Goal: Task Accomplishment & Management: Complete application form

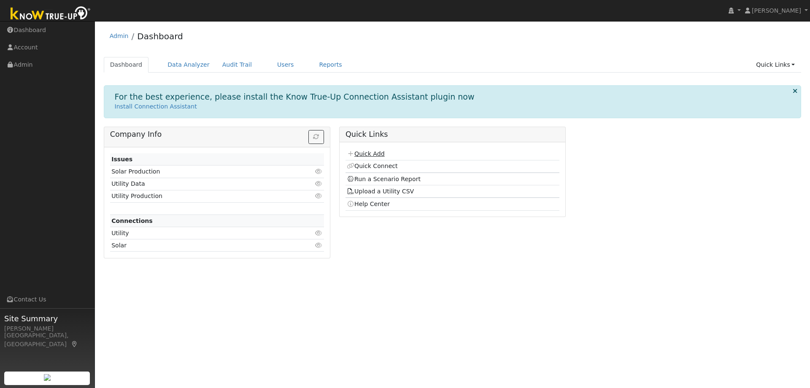
click at [370, 155] on link "Quick Add" at bounding box center [366, 153] width 38 height 7
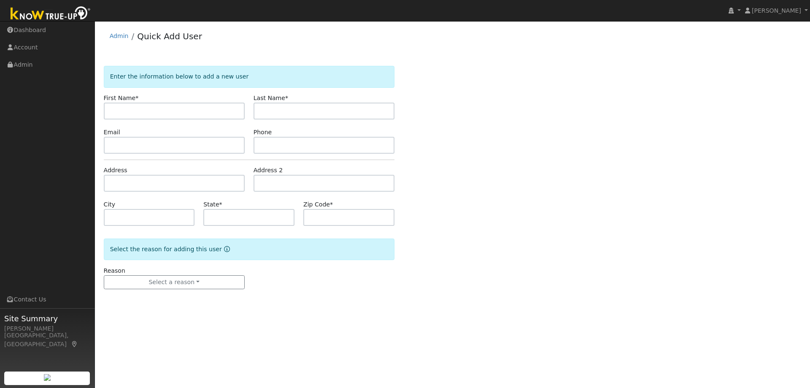
click at [49, 16] on img at bounding box center [50, 14] width 89 height 19
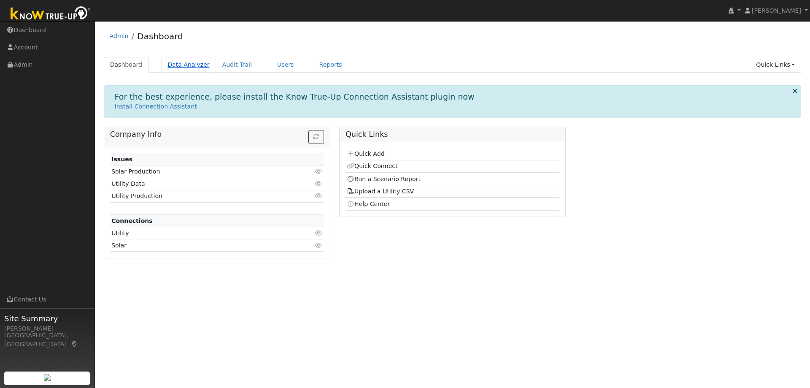
click at [177, 65] on link "Data Analyzer" at bounding box center [188, 65] width 55 height 16
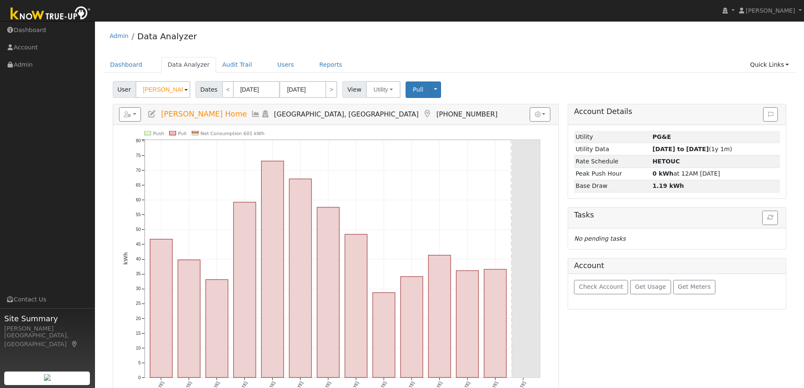
click at [167, 89] on input "Leonid Home" at bounding box center [162, 89] width 55 height 17
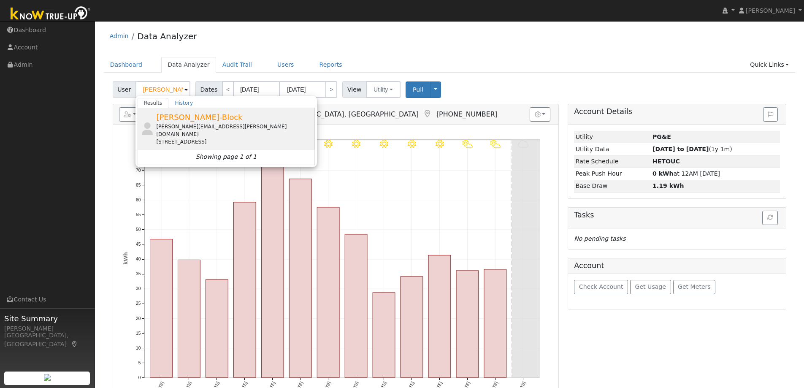
click at [196, 123] on div "samantha.nobles@gmail.com" at bounding box center [234, 130] width 156 height 15
type input "Samantha Nobles-Block"
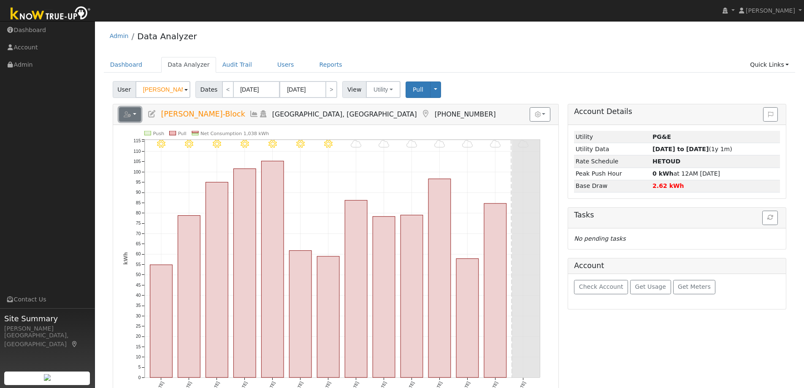
click at [137, 114] on button "button" at bounding box center [130, 114] width 22 height 14
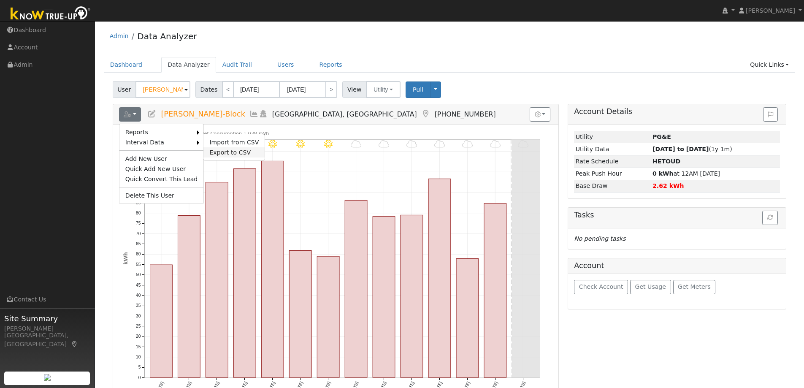
click at [211, 154] on link "Export to CSV" at bounding box center [233, 152] width 61 height 10
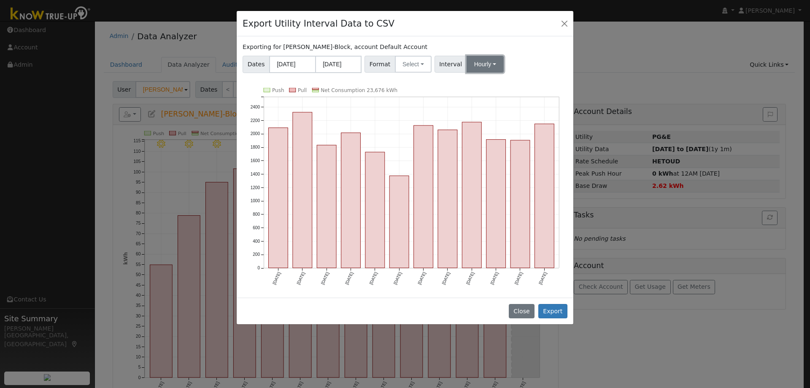
click at [481, 64] on button "Hourly" at bounding box center [485, 64] width 37 height 17
click at [541, 50] on div "Exporting for Samantha Nobles-Block, account Default Account" at bounding box center [405, 47] width 325 height 9
click at [562, 19] on button "Close" at bounding box center [564, 23] width 12 height 12
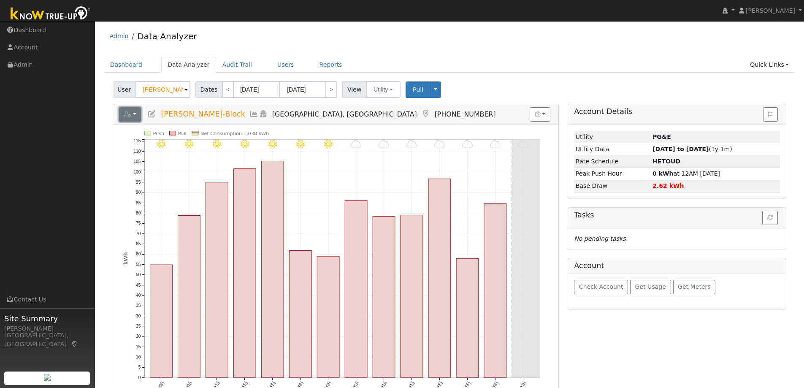
click at [137, 115] on button "button" at bounding box center [130, 114] width 22 height 14
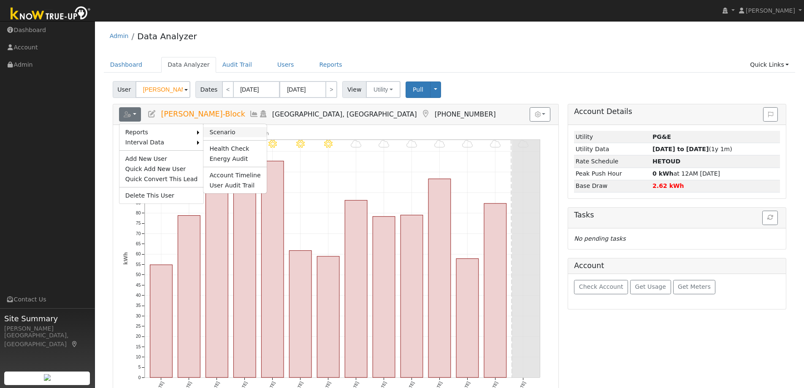
click at [210, 131] on link "Scenario" at bounding box center [234, 132] width 63 height 10
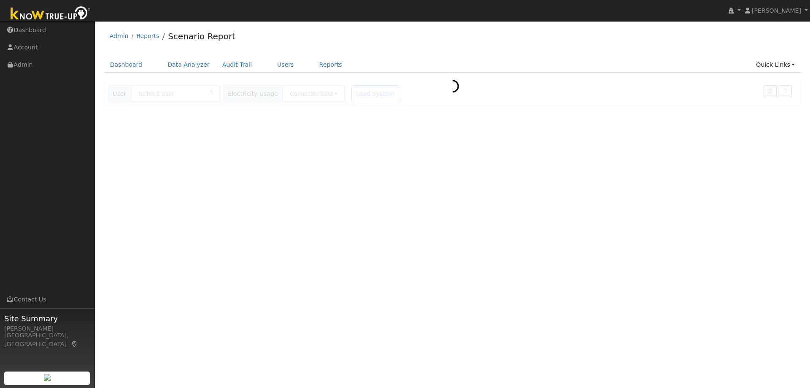
type input "Samantha Nobles-Block"
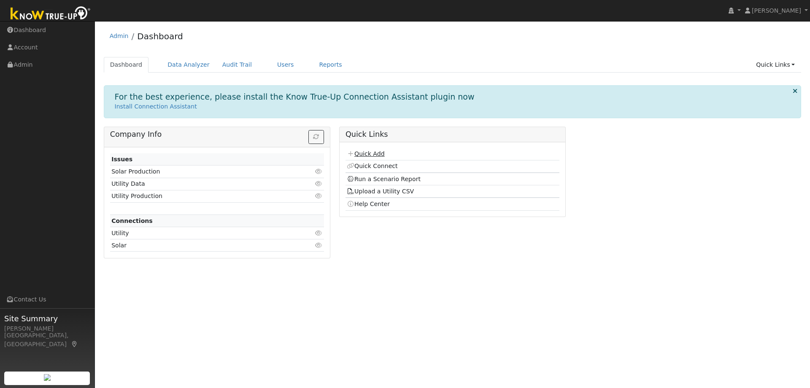
click at [377, 154] on link "Quick Add" at bounding box center [366, 153] width 38 height 7
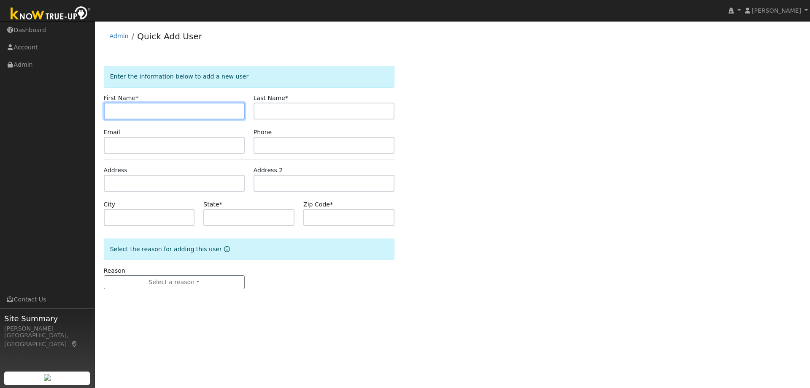
drag, startPoint x: 191, startPoint y: 103, endPoint x: 187, endPoint y: 110, distance: 7.5
click at [190, 103] on input "text" at bounding box center [174, 111] width 141 height 17
paste input "Martin Mazar"
type input "Martin"
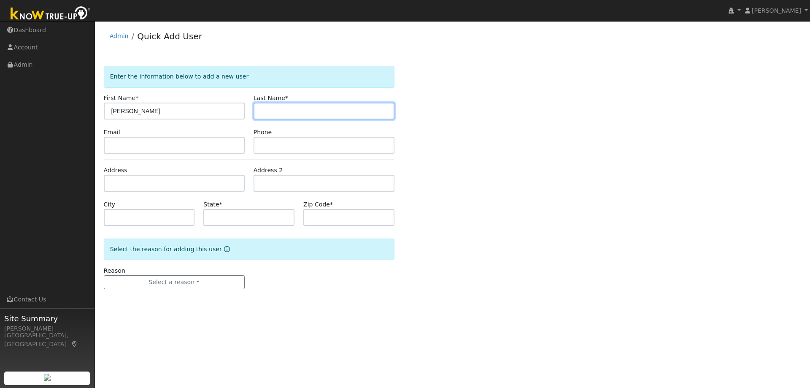
paste input "Mazar"
type input "Mazar"
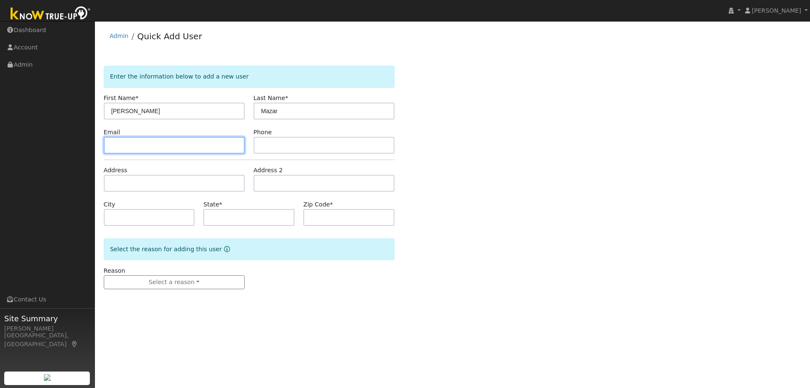
drag, startPoint x: 143, startPoint y: 147, endPoint x: 17, endPoint y: 137, distance: 125.7
click at [143, 147] on input "text" at bounding box center [174, 145] width 141 height 17
paste input "mrmazar@comcast.net"
type input "mrmazar@comcast.net"
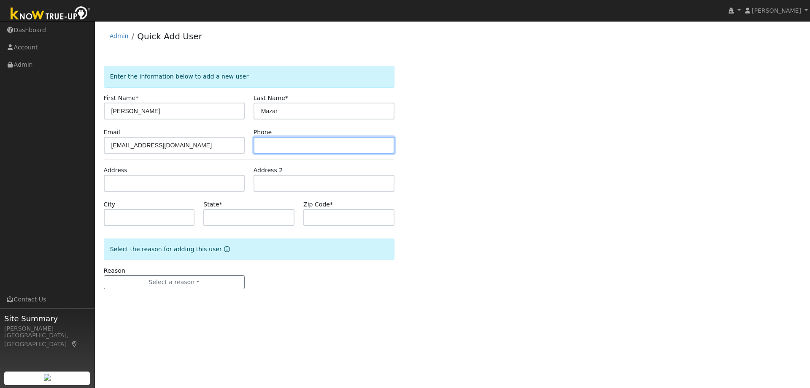
drag, startPoint x: 307, startPoint y: 146, endPoint x: 295, endPoint y: 147, distance: 11.4
click at [307, 146] on input "text" at bounding box center [324, 145] width 141 height 17
paste input "9253242130"
type input "9253242130"
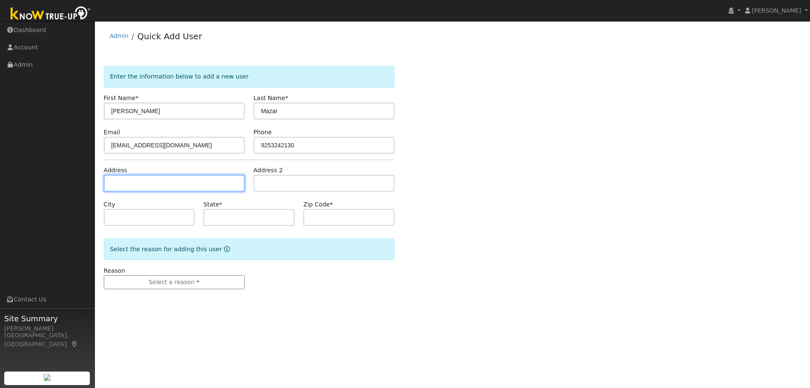
click at [139, 183] on input "text" at bounding box center [174, 183] width 141 height 17
paste input "29 Pillon Real Pleasant hill CA 94523"
type input "29 Pillon Real"
type input "Pleasant Hill"
type input "CA"
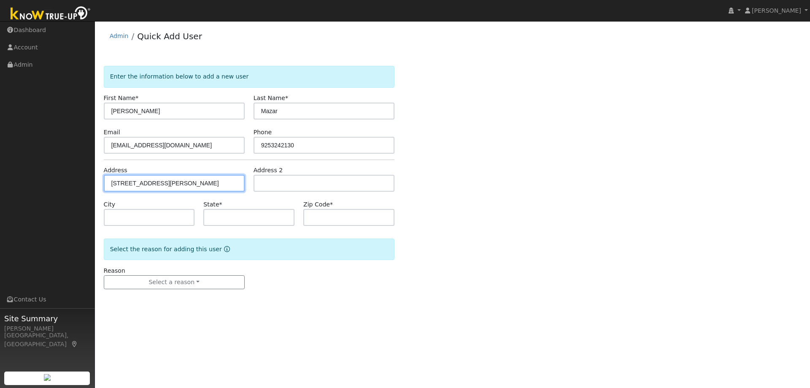
type input "94523"
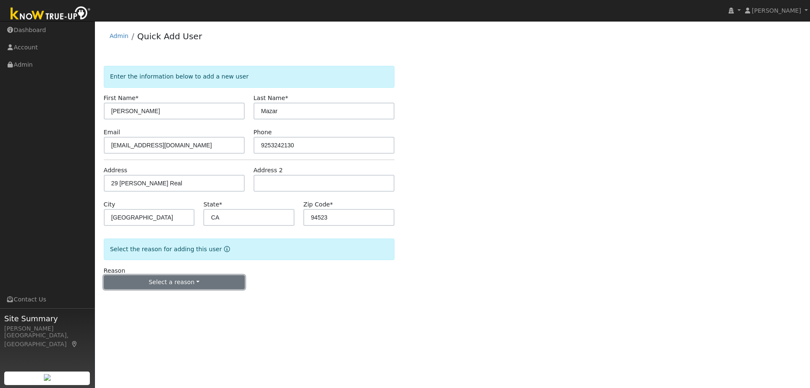
click at [170, 281] on button "Select a reason" at bounding box center [174, 282] width 141 height 14
click at [153, 299] on link "New lead" at bounding box center [150, 300] width 93 height 12
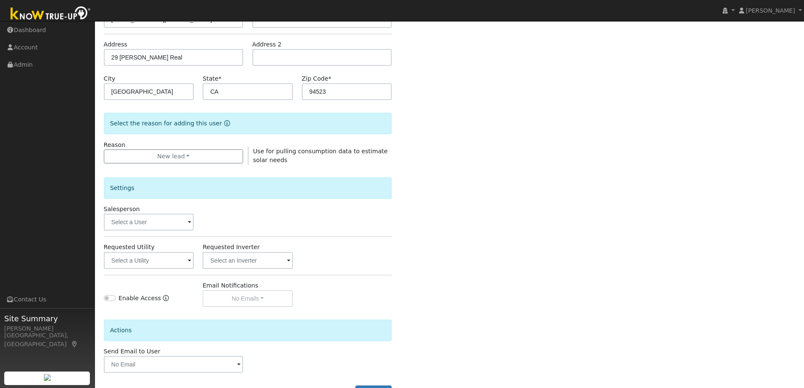
scroll to position [127, 0]
click at [142, 251] on input "text" at bounding box center [149, 259] width 90 height 17
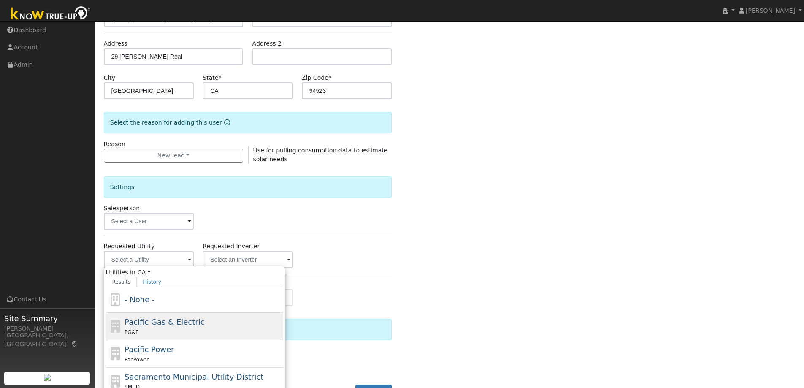
click at [176, 321] on span "Pacific Gas & Electric" at bounding box center [164, 321] width 80 height 9
type input "Pacific Gas & Electric"
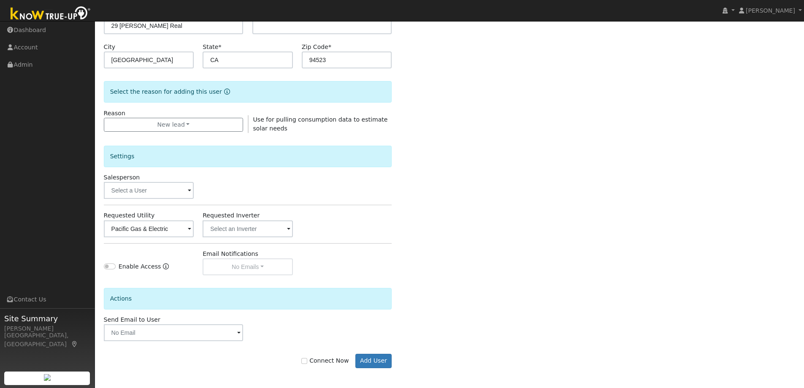
scroll to position [159, 0]
click at [331, 355] on label "Connect Now" at bounding box center [324, 359] width 47 height 9
click at [307, 356] on input "Connect Now" at bounding box center [304, 359] width 6 height 6
checkbox input "true"
click at [389, 355] on button "Add User" at bounding box center [373, 359] width 37 height 14
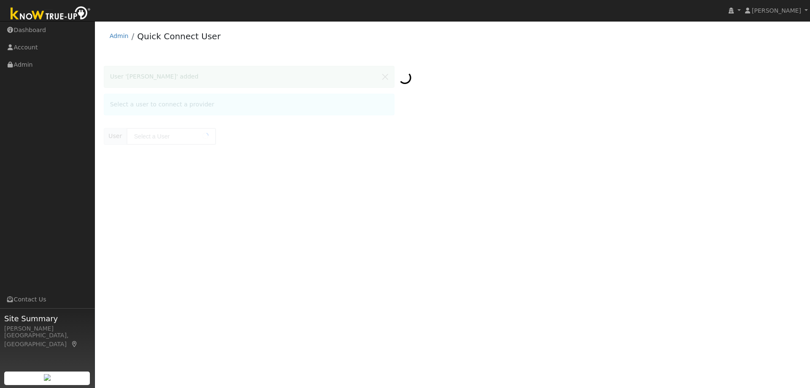
type input "Martin Mazar"
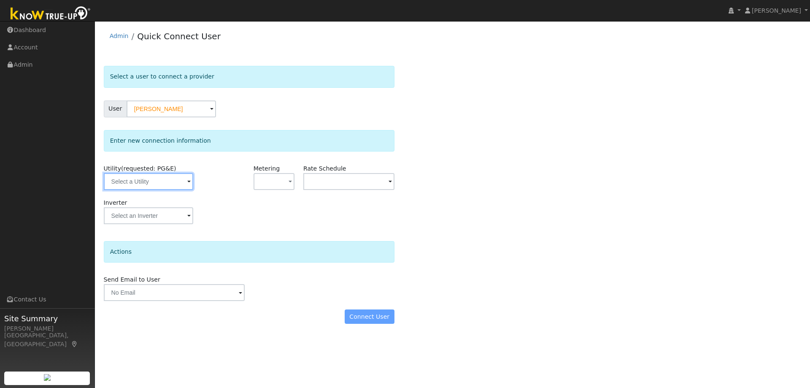
click at [163, 180] on input "text" at bounding box center [148, 181] width 89 height 17
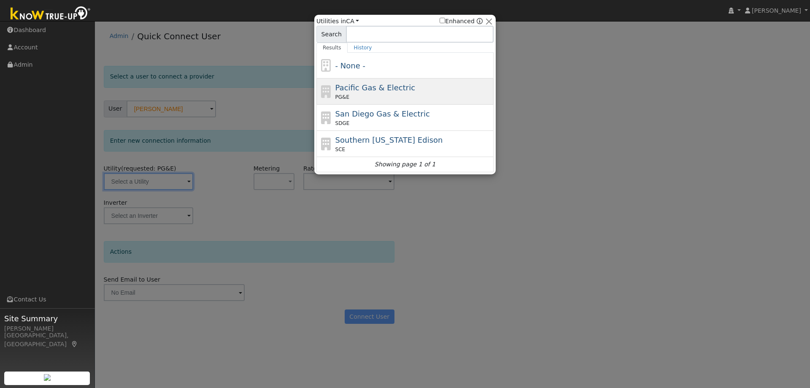
click at [402, 86] on span "Pacific Gas & Electric" at bounding box center [375, 87] width 80 height 9
type input "PG&E"
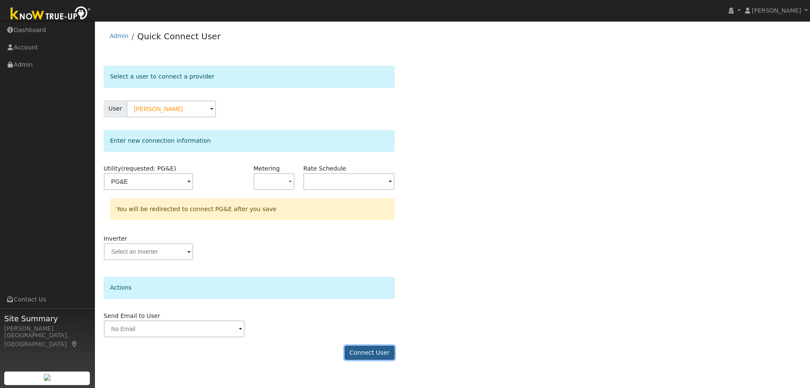
click at [379, 349] on button "Connect User" at bounding box center [370, 352] width 50 height 14
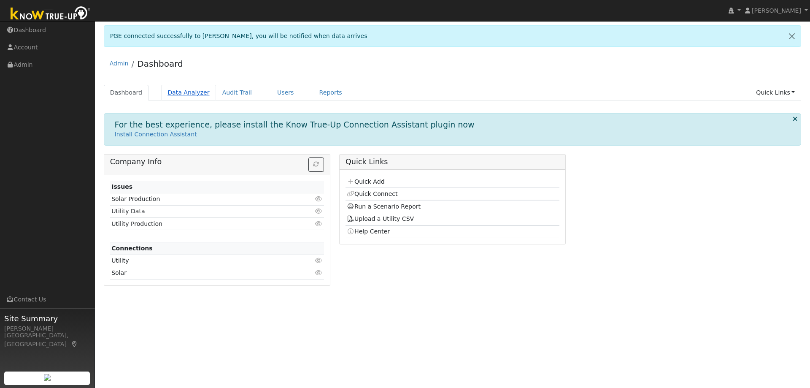
click at [170, 91] on link "Data Analyzer" at bounding box center [188, 93] width 55 height 16
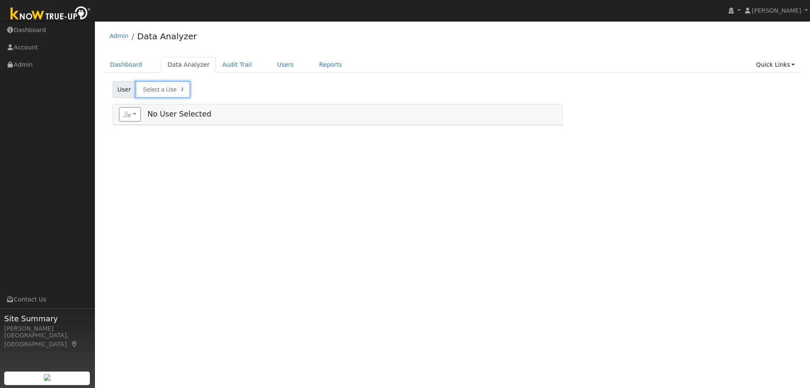
type input "[PERSON_NAME]-Block"
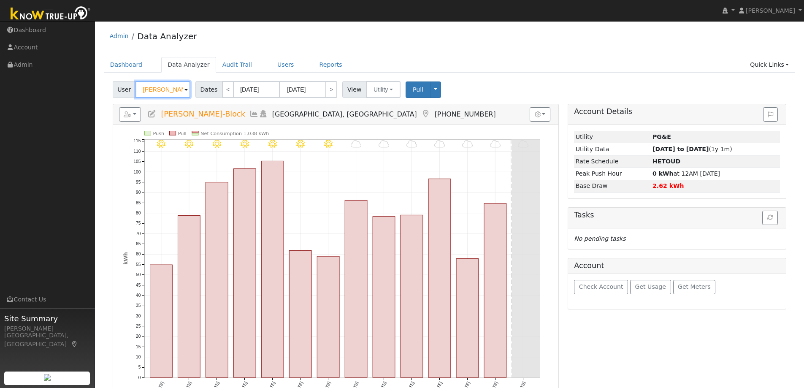
click at [162, 88] on input "[PERSON_NAME]-Block" at bounding box center [162, 89] width 55 height 17
